Goal: Task Accomplishment & Management: Manage account settings

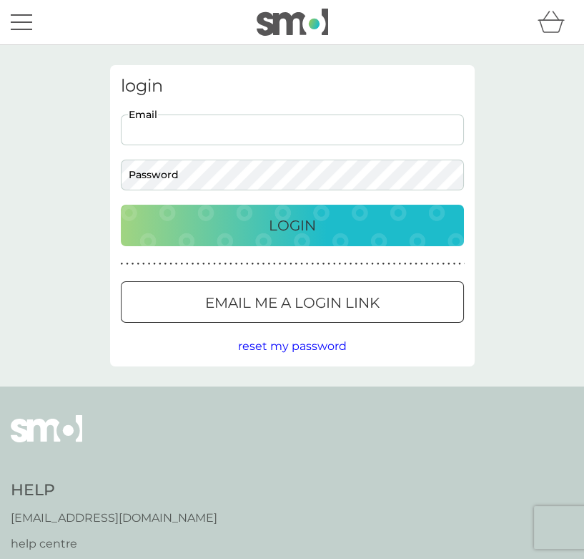
click at [225, 140] on input "Email" at bounding box center [292, 129] width 343 height 31
type input "[EMAIL_ADDRESS][DOMAIN_NAME]"
click at [212, 215] on div "Login" at bounding box center [292, 225] width 315 height 23
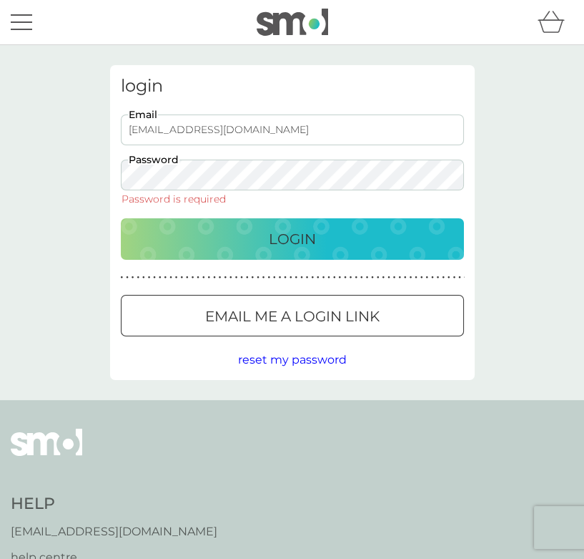
click at [205, 191] on div "Password Password is required" at bounding box center [292, 182] width 343 height 44
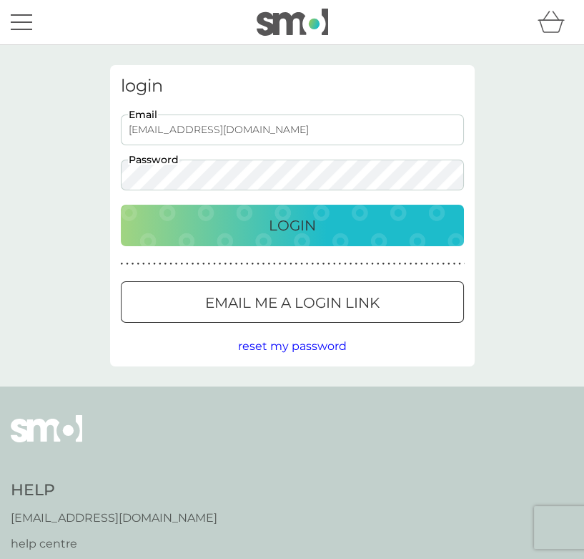
click at [121, 205] on button "Login" at bounding box center [292, 225] width 343 height 41
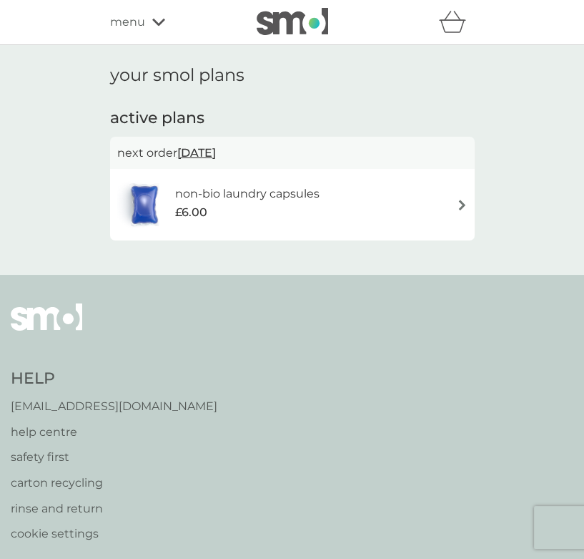
click at [509, 185] on div "your smol plans active plans next order 19 Oct 2025 non-bio laundry capsules £6…" at bounding box center [292, 160] width 584 height 230
click at [216, 146] on span "19 Oct 2025" at bounding box center [196, 153] width 39 height 28
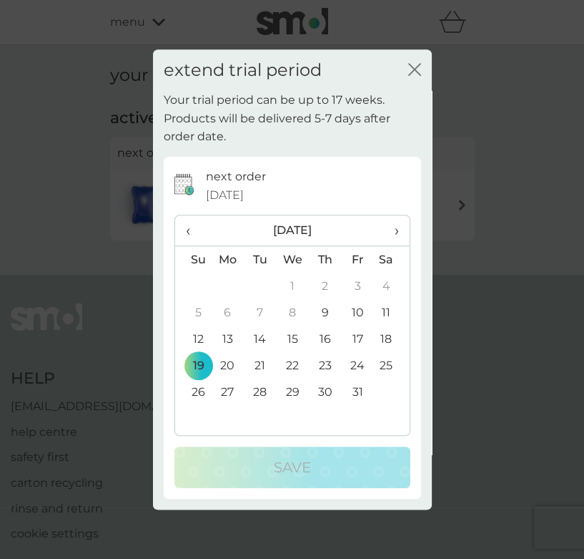
click at [395, 233] on span "›" at bounding box center [391, 230] width 14 height 30
click at [326, 309] on td "8" at bounding box center [325, 312] width 32 height 26
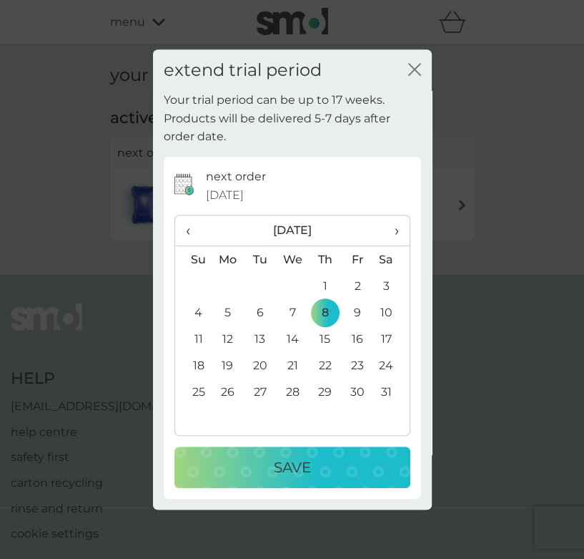
click at [306, 459] on p "Save" at bounding box center [292, 467] width 37 height 23
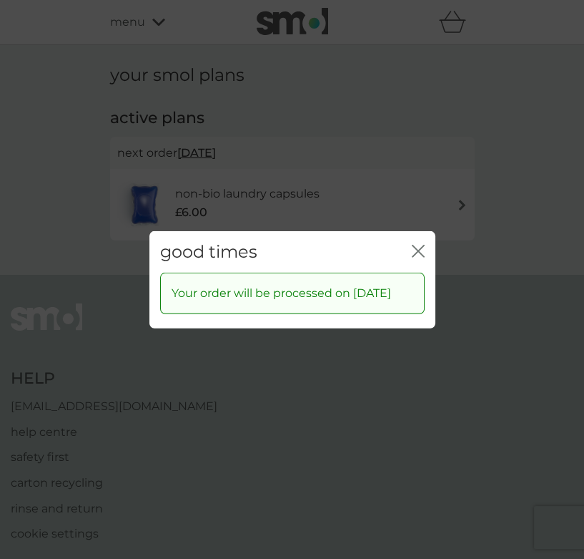
click at [418, 246] on icon "close" at bounding box center [418, 250] width 13 height 13
